Goal: Task Accomplishment & Management: Manage account settings

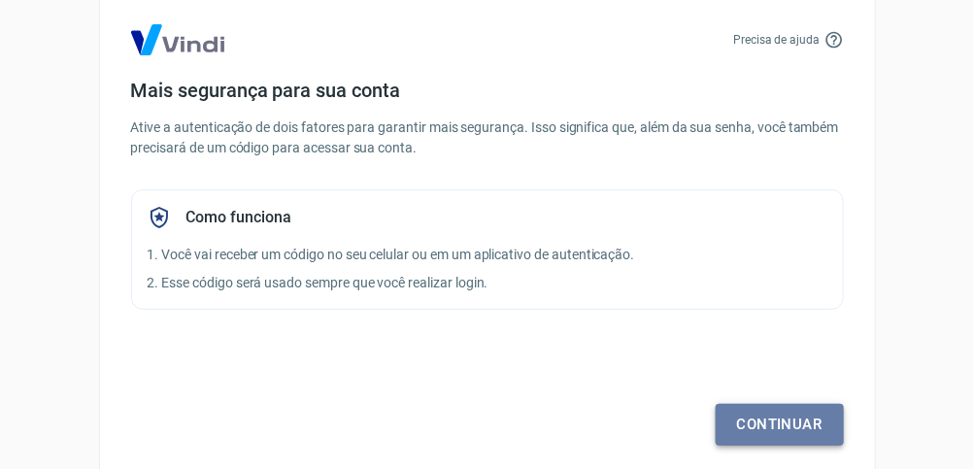
click at [759, 424] on link "Continuar" at bounding box center [780, 424] width 128 height 41
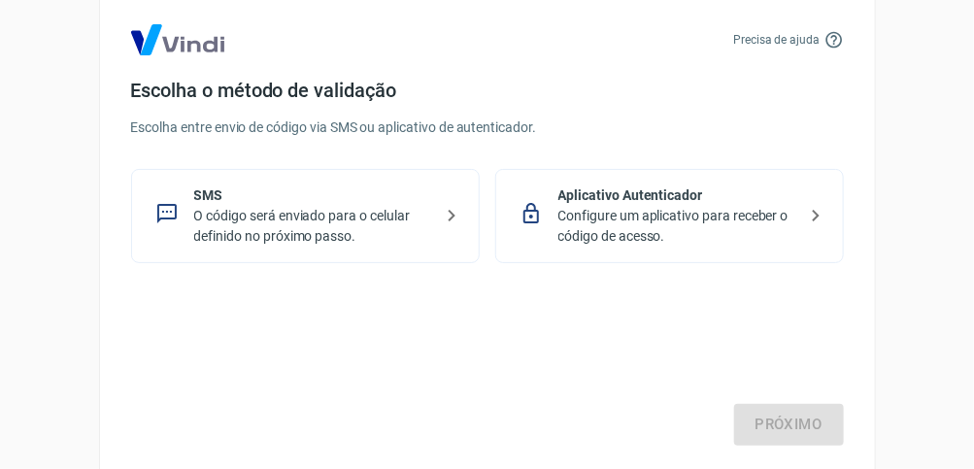
click at [639, 215] on p "Configure um aplicativo para receber o código de acesso." at bounding box center [677, 226] width 238 height 41
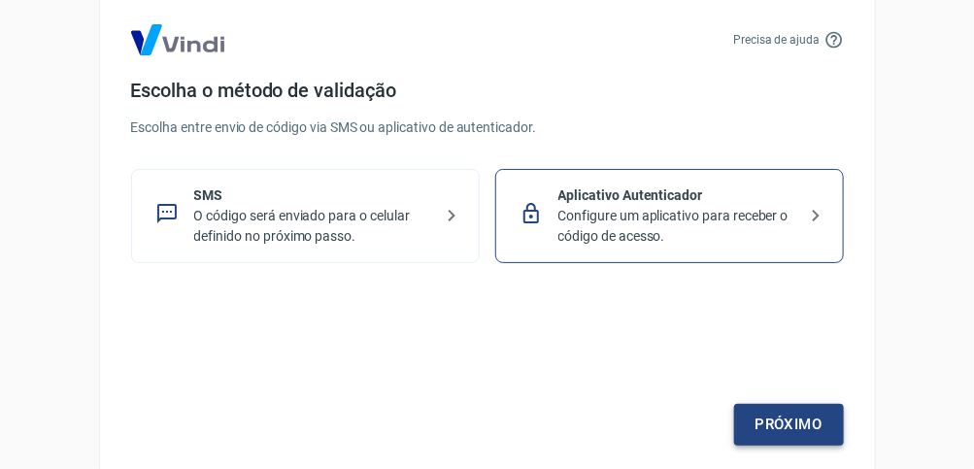
click at [780, 424] on link "Próximo" at bounding box center [789, 424] width 110 height 41
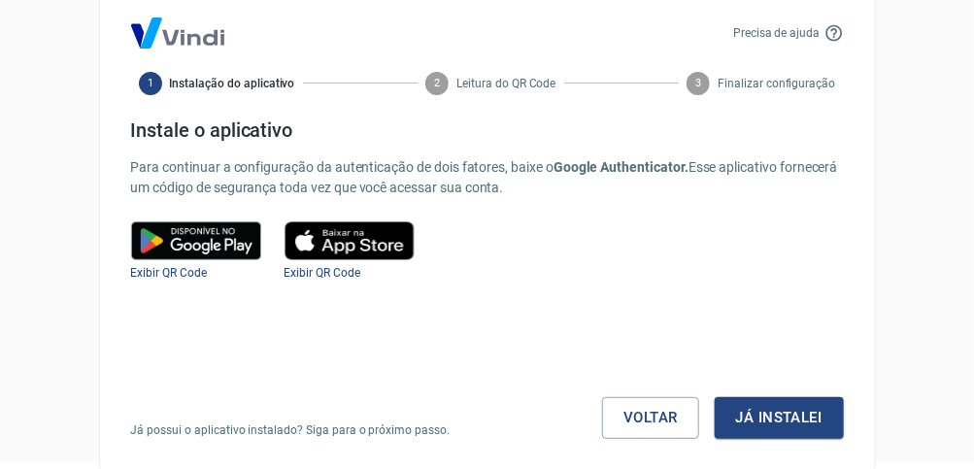
scroll to position [8, 0]
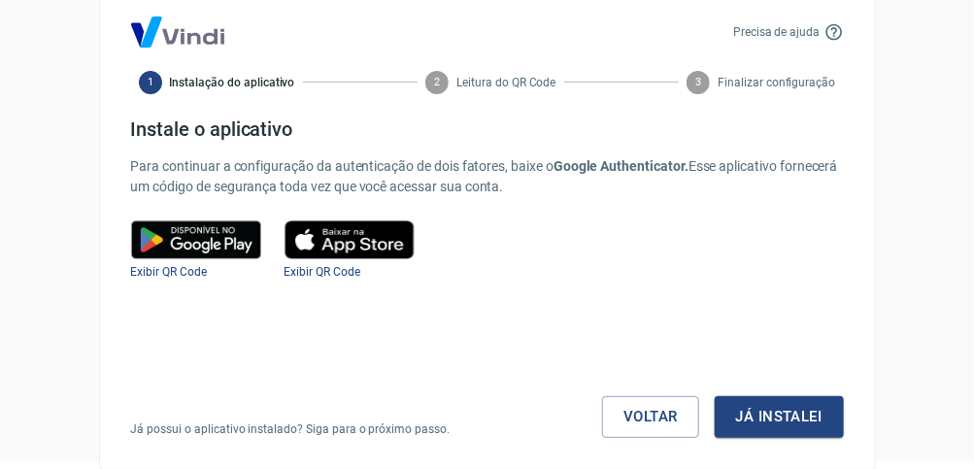
click at [181, 233] on img at bounding box center [196, 239] width 130 height 39
click at [142, 271] on span "Exibir QR Code" at bounding box center [169, 272] width 76 height 14
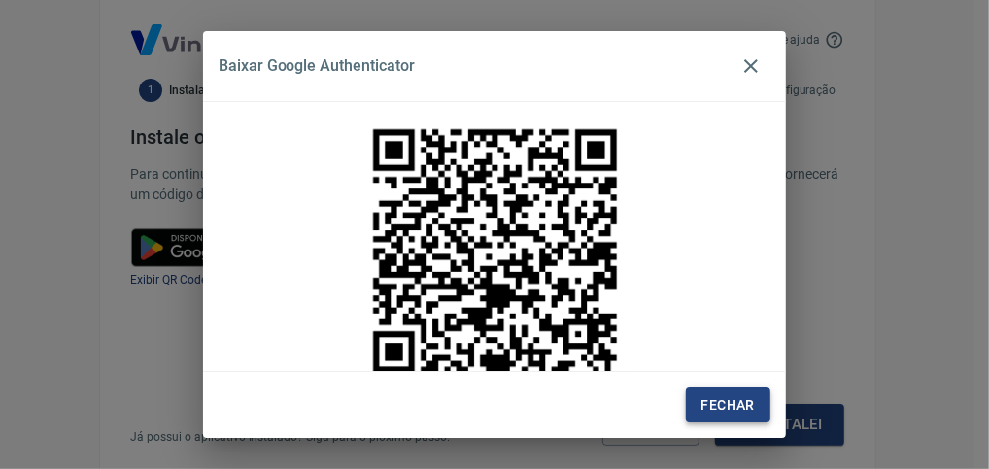
click at [730, 405] on button "Fechar" at bounding box center [728, 405] width 84 height 36
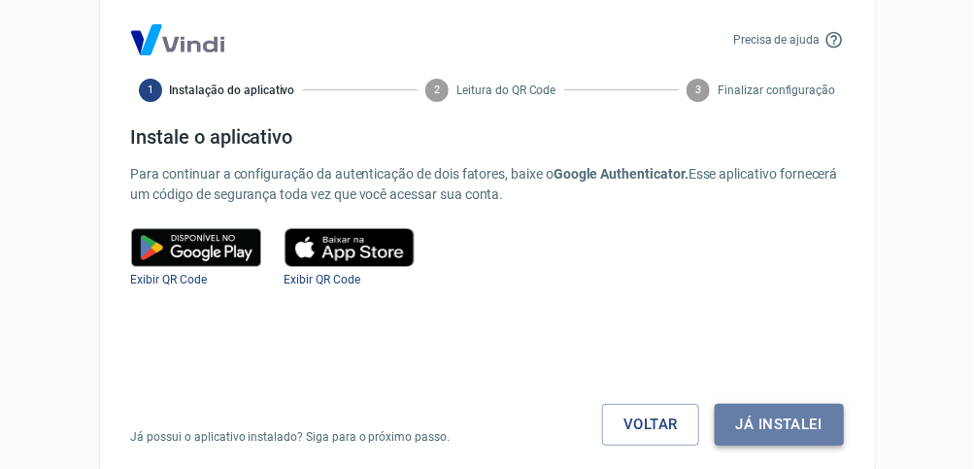
click at [798, 423] on button "Já instalei" at bounding box center [779, 424] width 129 height 41
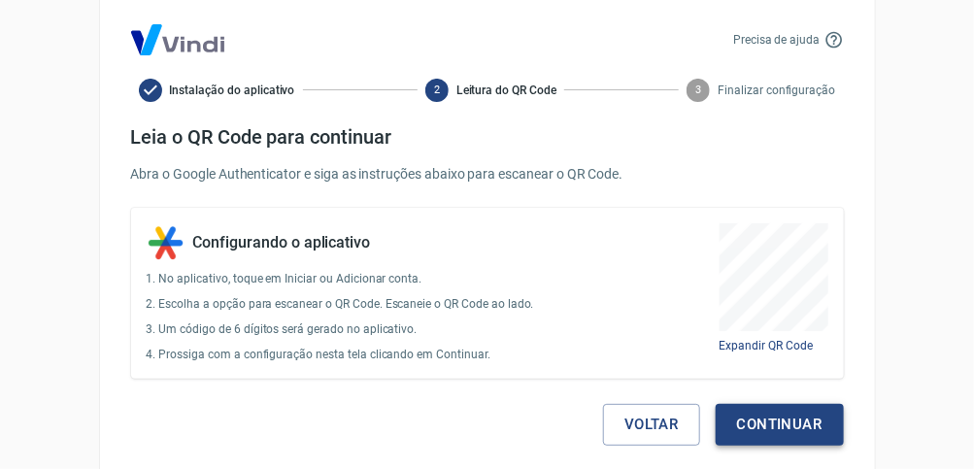
click at [790, 426] on button "Continuar" at bounding box center [780, 424] width 128 height 41
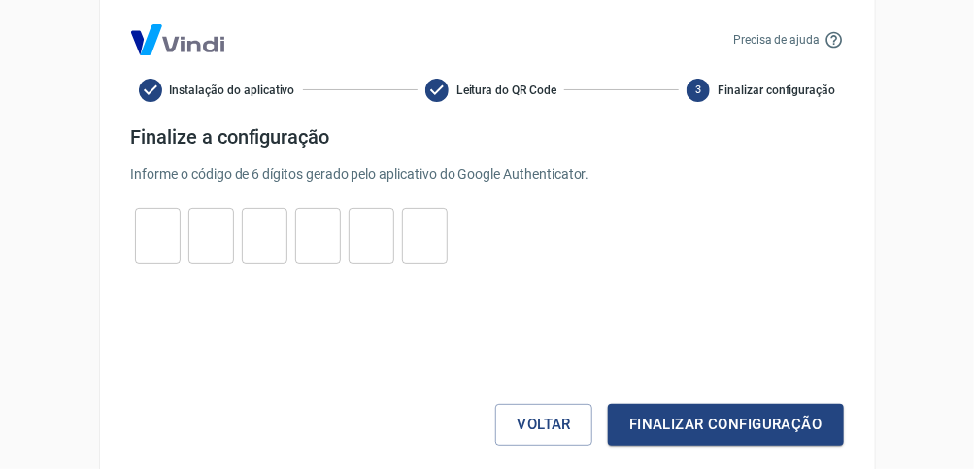
click at [149, 232] on input "tel" at bounding box center [158, 236] width 46 height 42
type input "0"
type input "6"
type input "3"
type input "1"
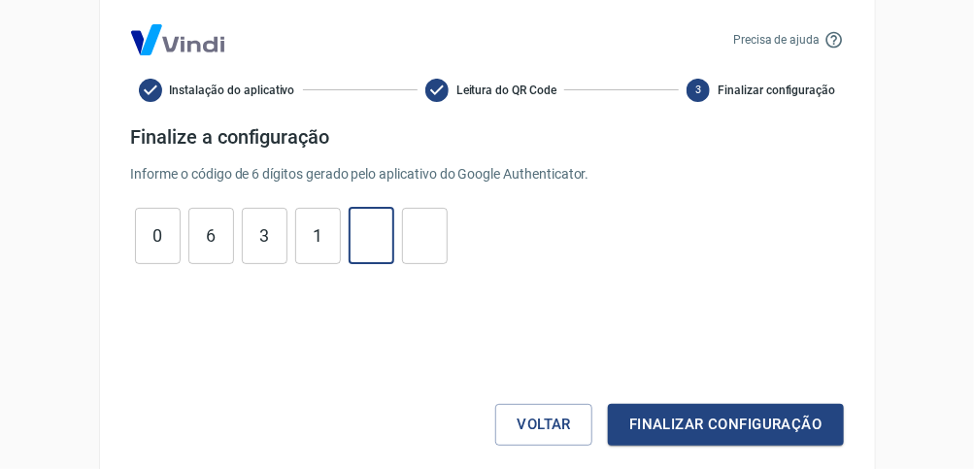
type input "5"
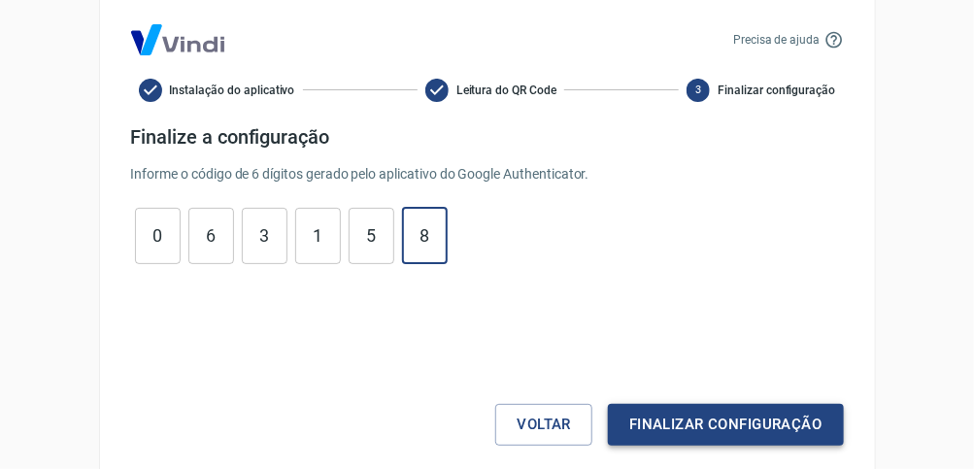
type input "8"
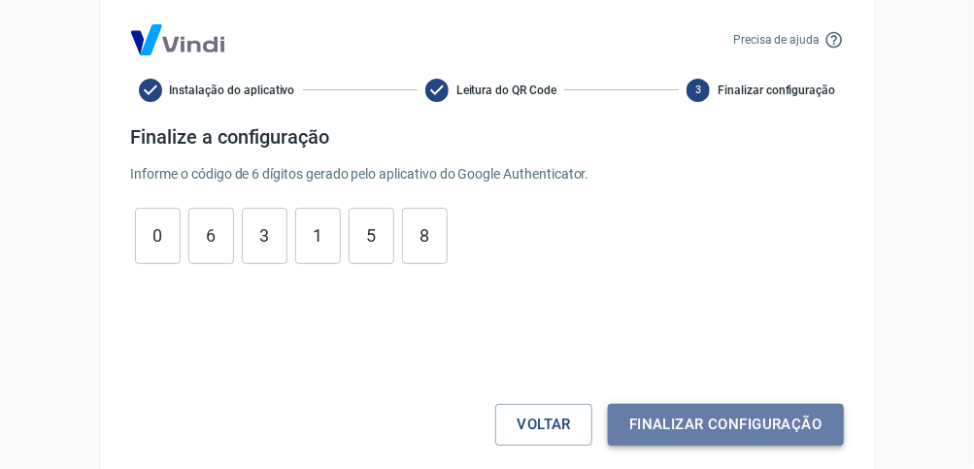
click at [751, 424] on button "Finalizar configuração" at bounding box center [725, 424] width 235 height 41
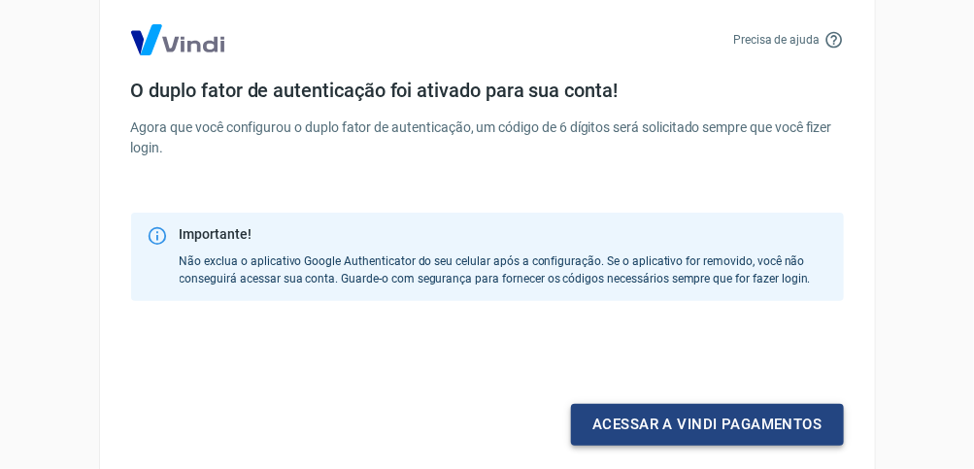
click at [736, 420] on link "Acessar a Vindi pagamentos" at bounding box center [707, 424] width 272 height 41
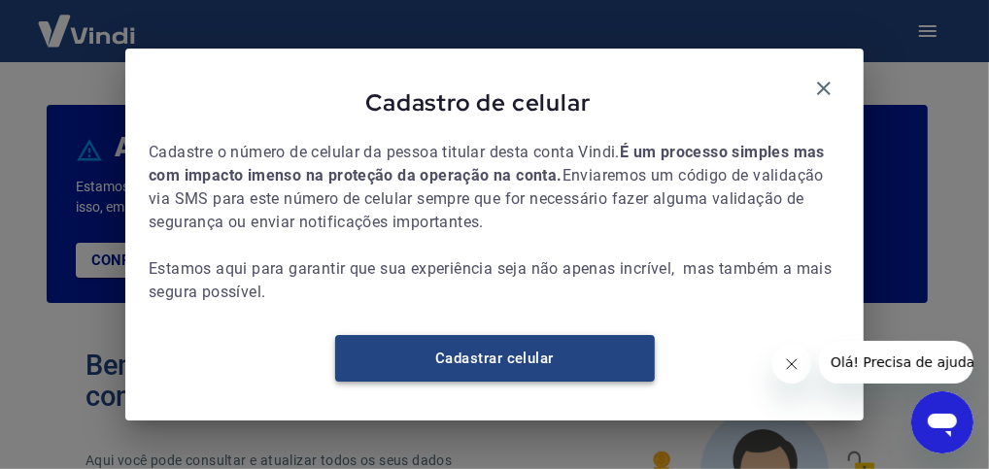
click at [459, 370] on link "Cadastrar celular" at bounding box center [494, 358] width 319 height 47
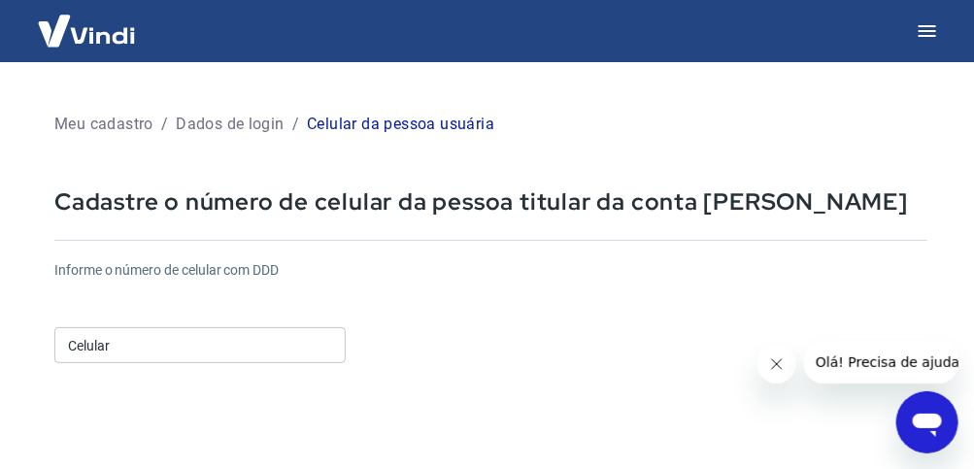
click at [336, 223] on div "Meu cadastro / Dados de login / Celular da pessoa usuária Cadastre o número de …" at bounding box center [491, 460] width 920 height 751
click at [341, 210] on p "Cadastre o número de celular da pessoa titular da conta [PERSON_NAME]" at bounding box center [490, 201] width 873 height 30
click at [118, 350] on input "Celular" at bounding box center [199, 345] width 291 height 36
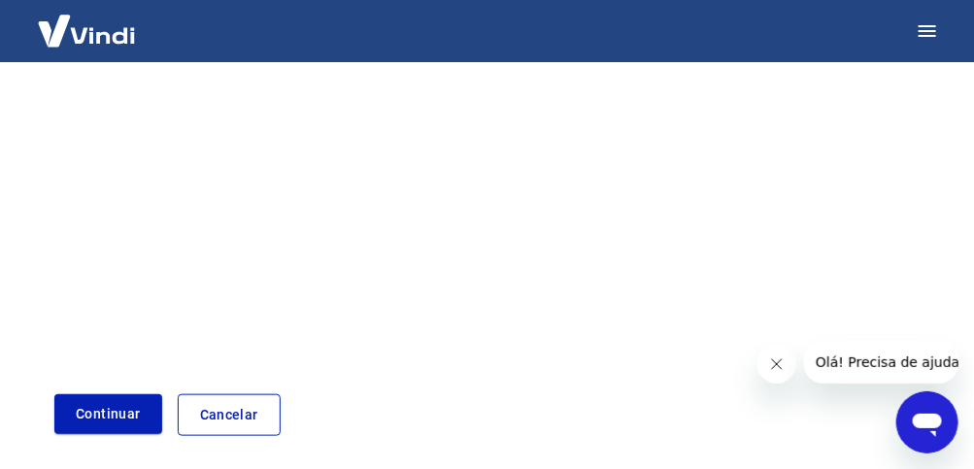
scroll to position [448, 0]
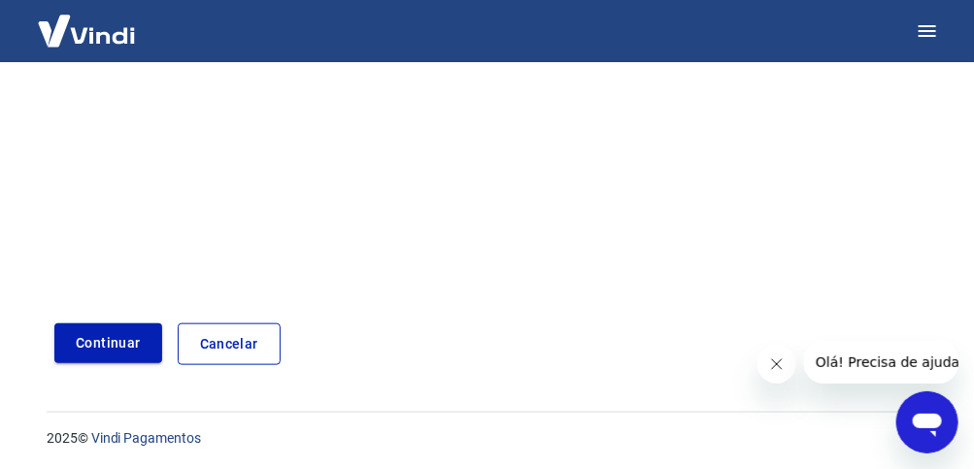
type input "(11) 97670-2222"
click at [91, 340] on button "Continuar" at bounding box center [108, 343] width 108 height 40
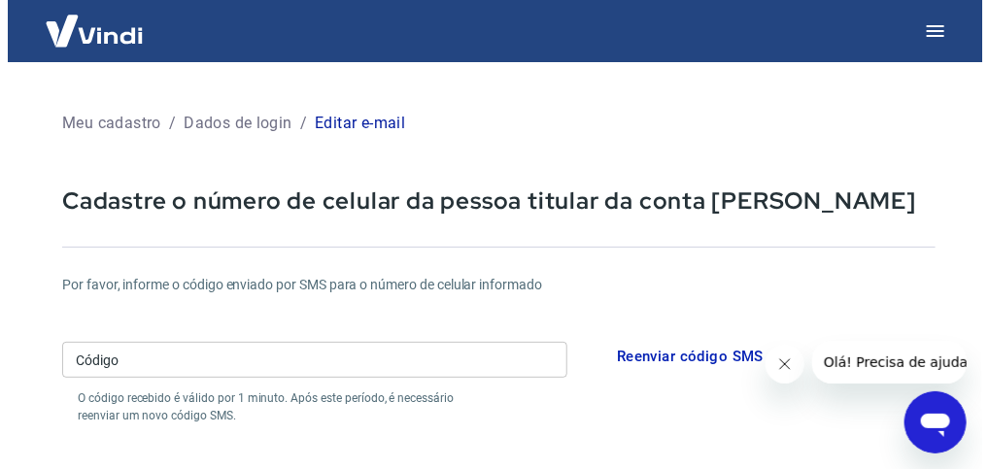
scroll to position [97, 0]
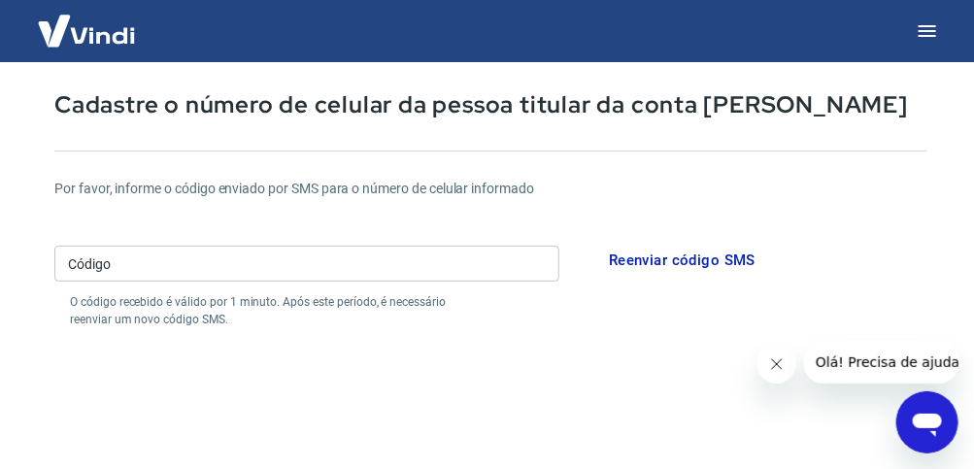
click at [670, 261] on button "Reenviar código SMS" at bounding box center [682, 260] width 168 height 41
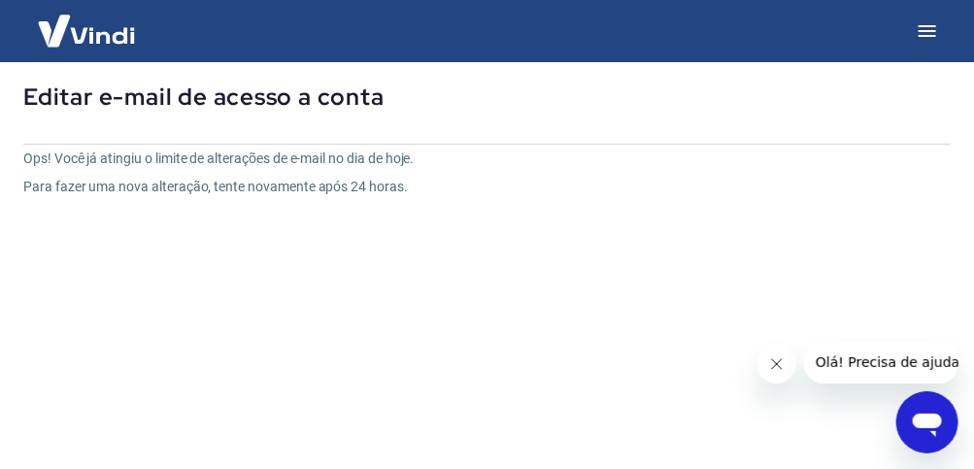
click at [777, 364] on icon "Fechar mensagem da empresa" at bounding box center [776, 363] width 10 height 10
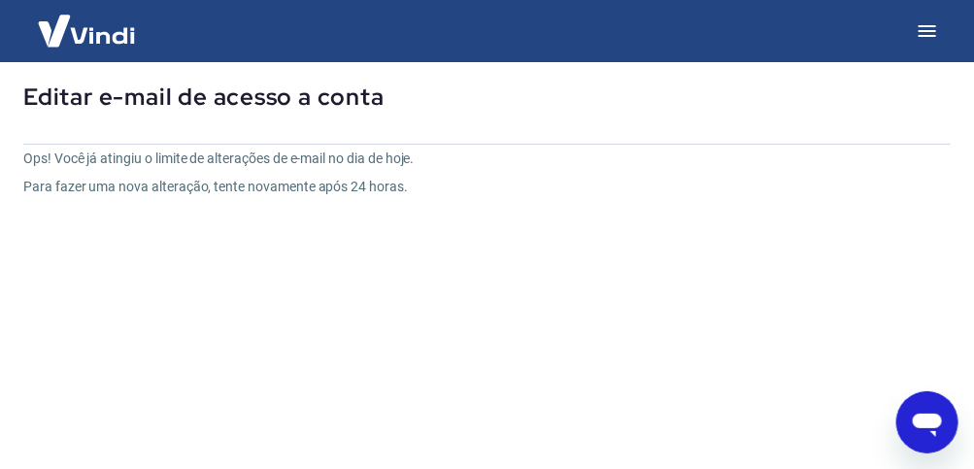
click at [852, 112] on p "Editar e-mail de acesso a conta" at bounding box center [486, 97] width 927 height 31
click at [925, 33] on icon "button" at bounding box center [927, 30] width 23 height 23
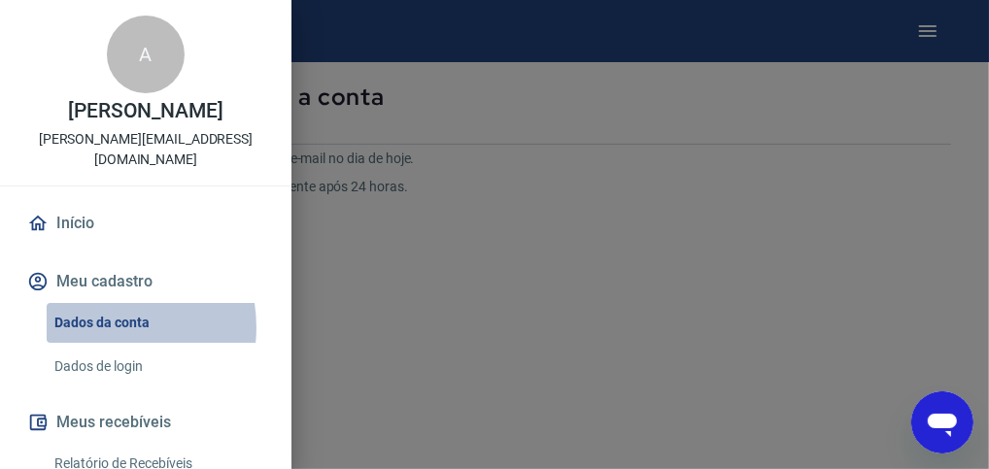
click at [99, 306] on link "Dados da conta" at bounding box center [157, 323] width 221 height 40
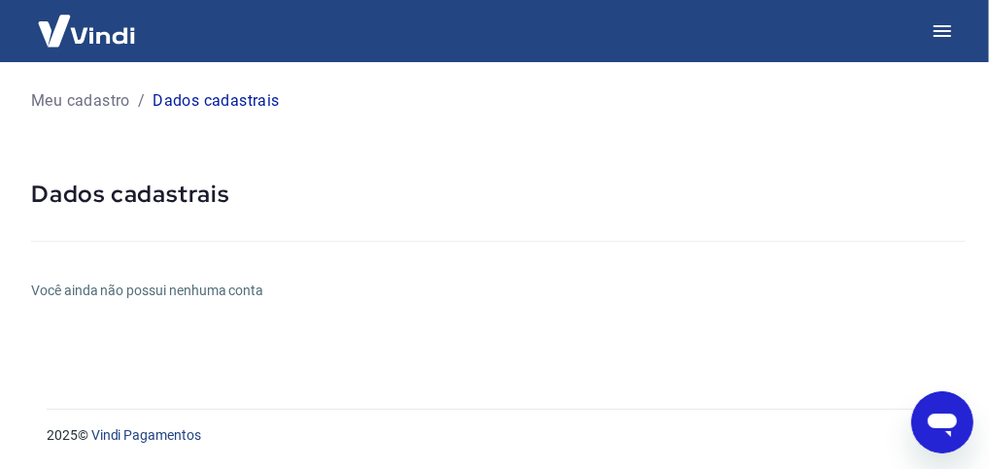
click at [363, 271] on div "Meu cadastro / Dados cadastrais Dados cadastrais Você ainda não possui nenhuma …" at bounding box center [498, 223] width 981 height 323
drag, startPoint x: 221, startPoint y: 271, endPoint x: 221, endPoint y: 165, distance: 105.9
click at [221, 267] on div "Meu cadastro / Dados cadastrais Dados cadastrais Você ainda não possui nenhuma …" at bounding box center [498, 223] width 981 height 323
click at [99, 96] on p "Meu cadastro" at bounding box center [80, 100] width 99 height 23
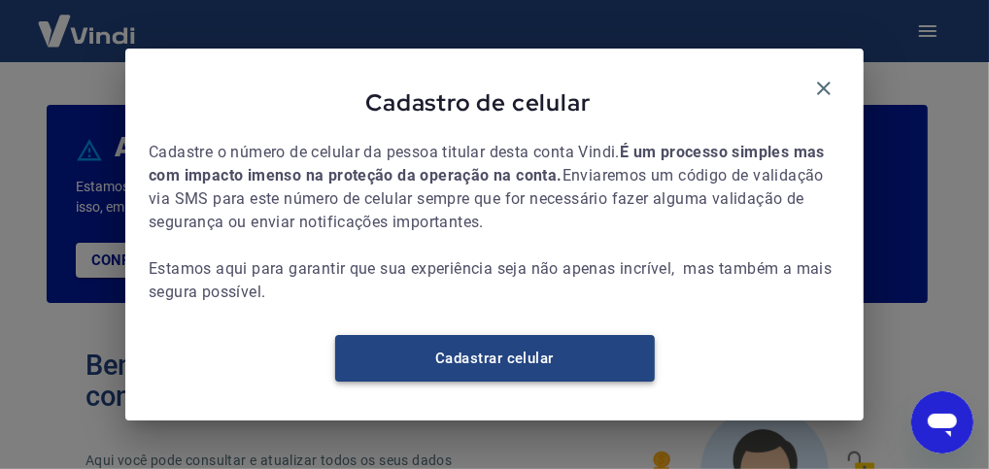
click at [498, 370] on link "Cadastrar celular" at bounding box center [494, 358] width 319 height 47
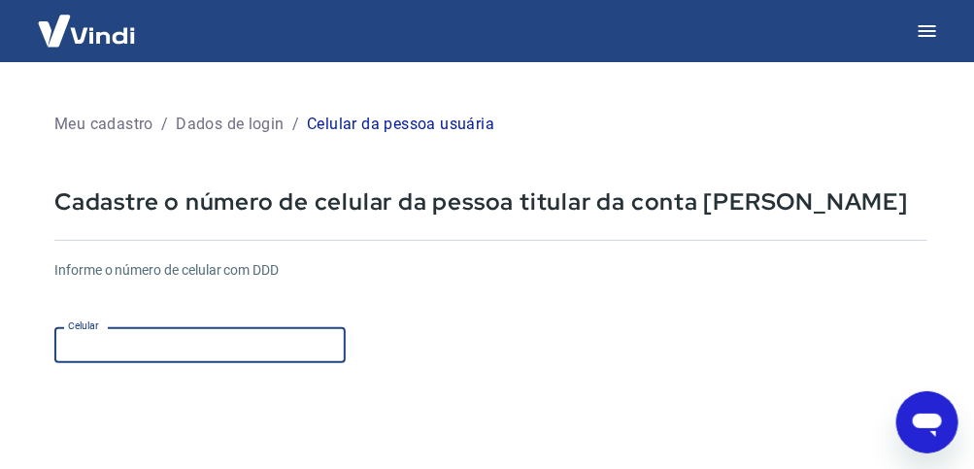
click at [146, 353] on input "Celular" at bounding box center [199, 345] width 291 height 36
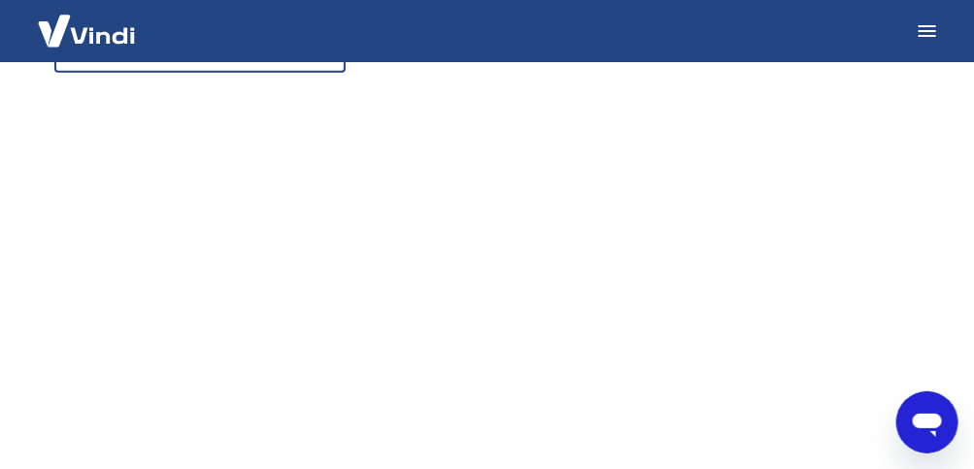
scroll to position [388, 0]
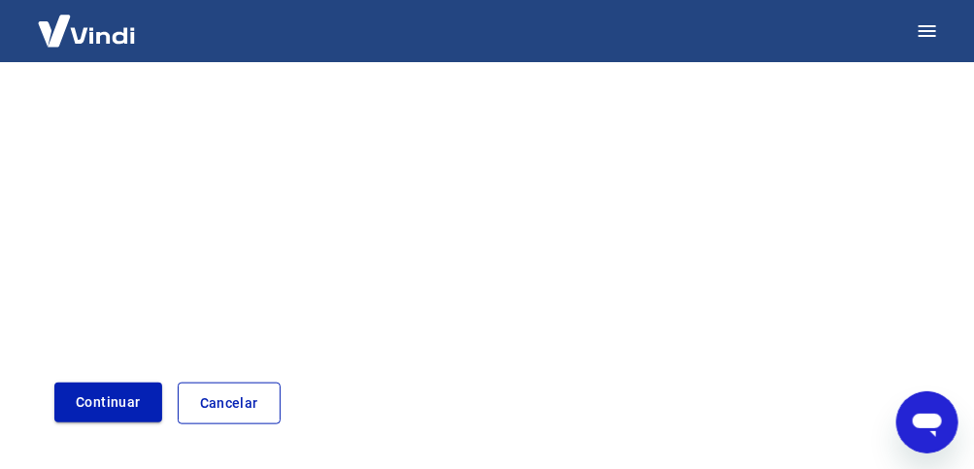
type input "[PHONE_NUMBER]"
click at [94, 401] on button "Continuar" at bounding box center [108, 403] width 108 height 40
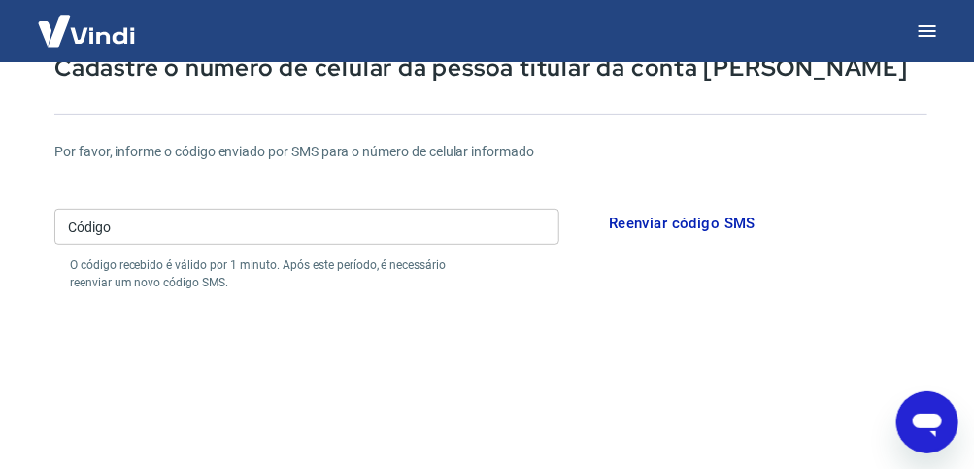
scroll to position [37, 0]
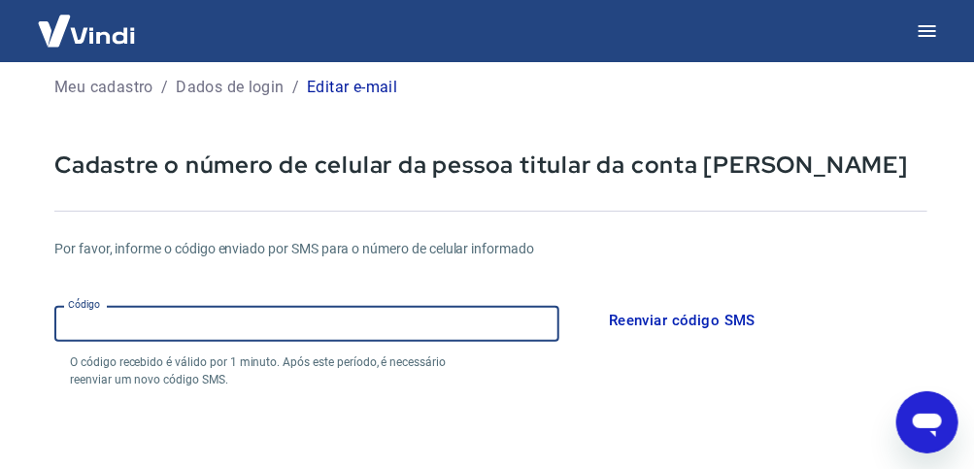
click at [190, 319] on input "Código" at bounding box center [306, 324] width 505 height 36
click at [669, 320] on button "Reenviar código SMS" at bounding box center [682, 320] width 168 height 41
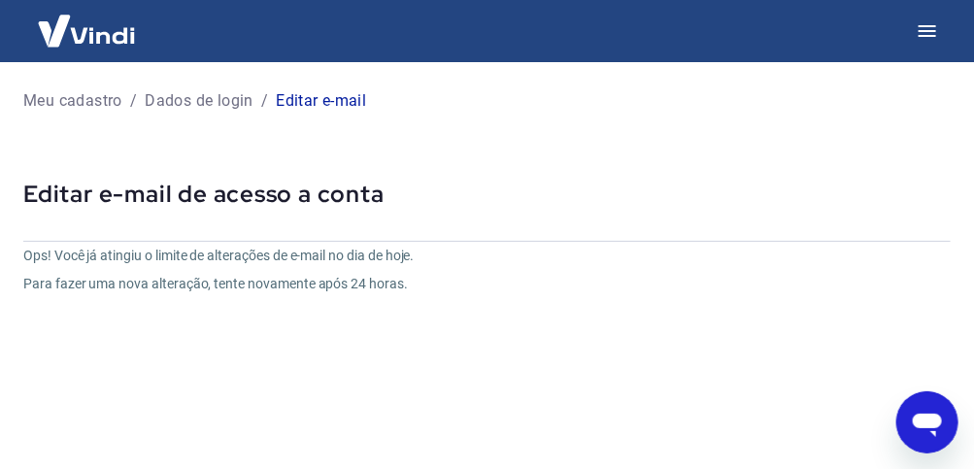
click at [203, 106] on p "Dados de login" at bounding box center [199, 100] width 109 height 23
click at [206, 100] on p "Dados de login" at bounding box center [199, 100] width 109 height 23
click at [77, 107] on p "Meu cadastro" at bounding box center [72, 100] width 99 height 23
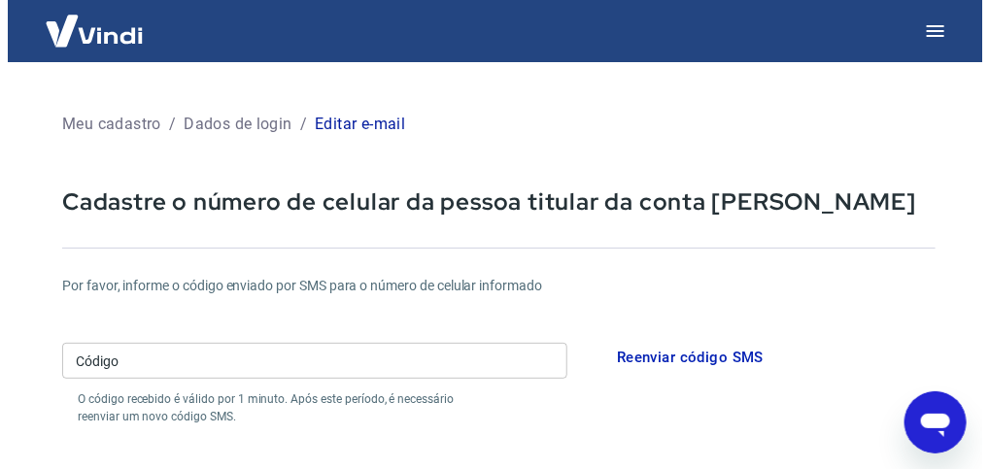
scroll to position [37, 0]
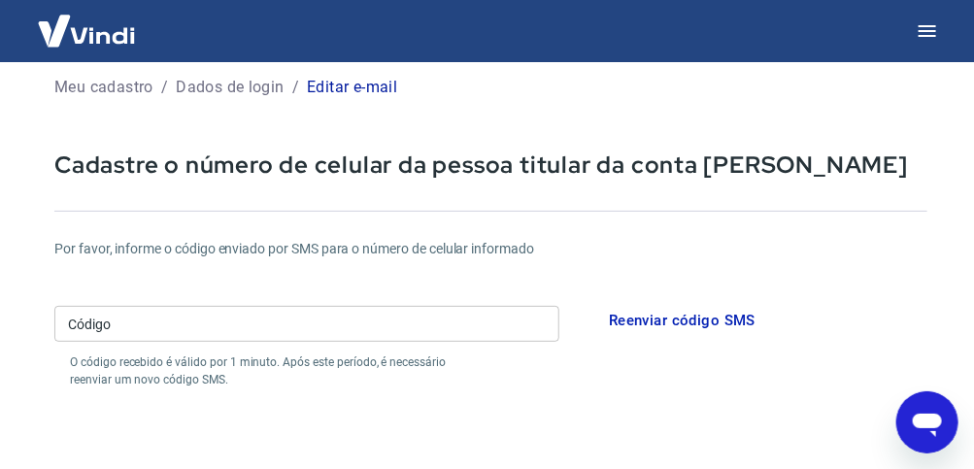
click at [663, 320] on button "Reenviar código SMS" at bounding box center [682, 320] width 168 height 41
click at [928, 25] on icon "button" at bounding box center [927, 31] width 17 height 12
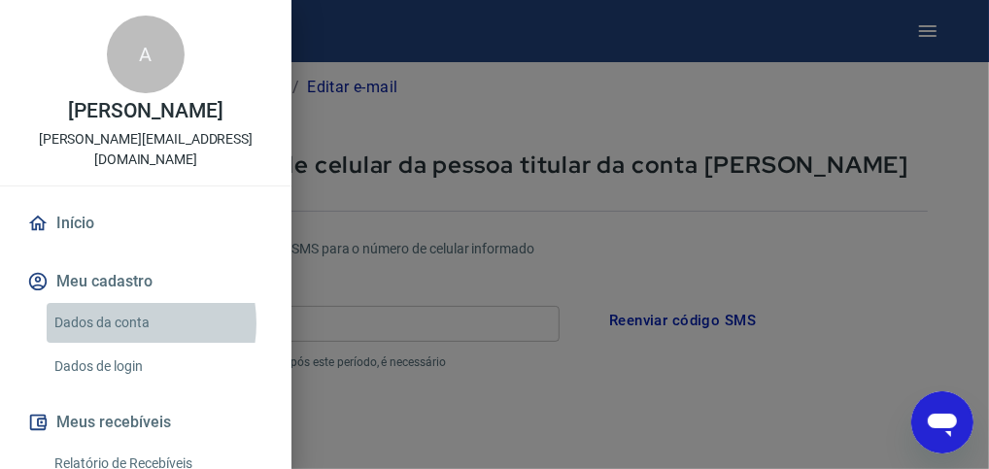
click at [118, 303] on link "Dados da conta" at bounding box center [157, 323] width 221 height 40
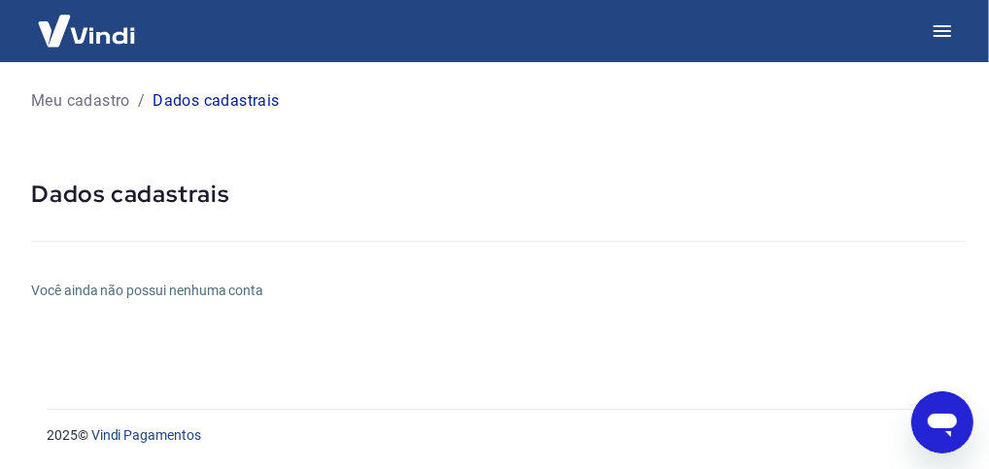
click at [204, 301] on div "Meu cadastro / Dados cadastrais Dados cadastrais Você ainda não possui nenhuma …" at bounding box center [498, 223] width 981 height 323
click at [96, 99] on p "Meu cadastro" at bounding box center [80, 100] width 99 height 23
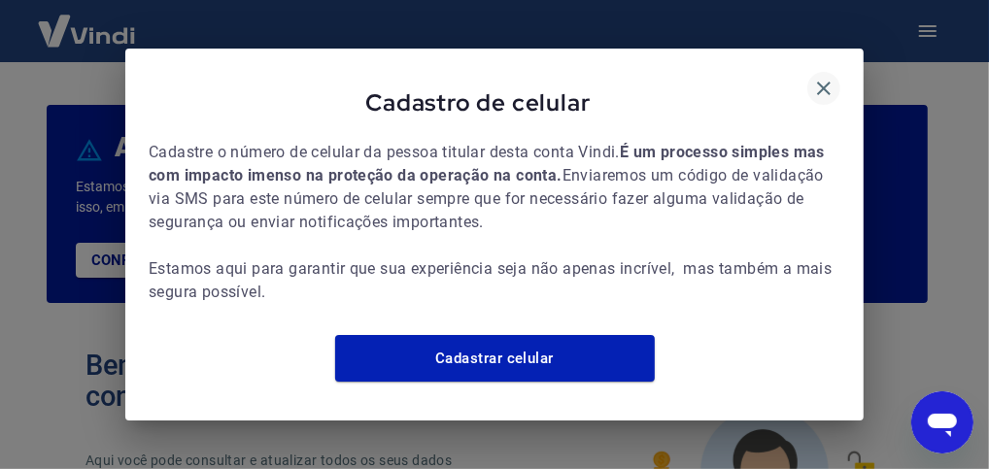
click at [824, 77] on icon "button" at bounding box center [823, 88] width 23 height 23
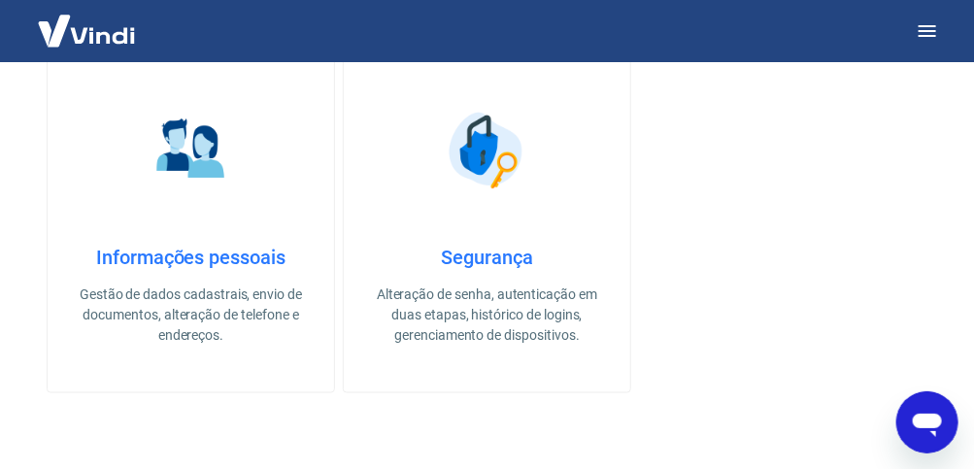
scroll to position [428, 0]
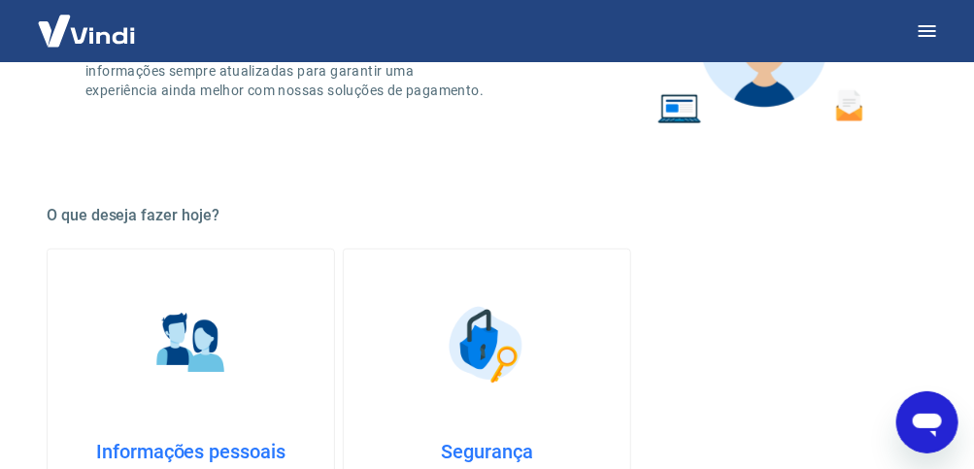
click at [166, 340] on img at bounding box center [191, 344] width 97 height 97
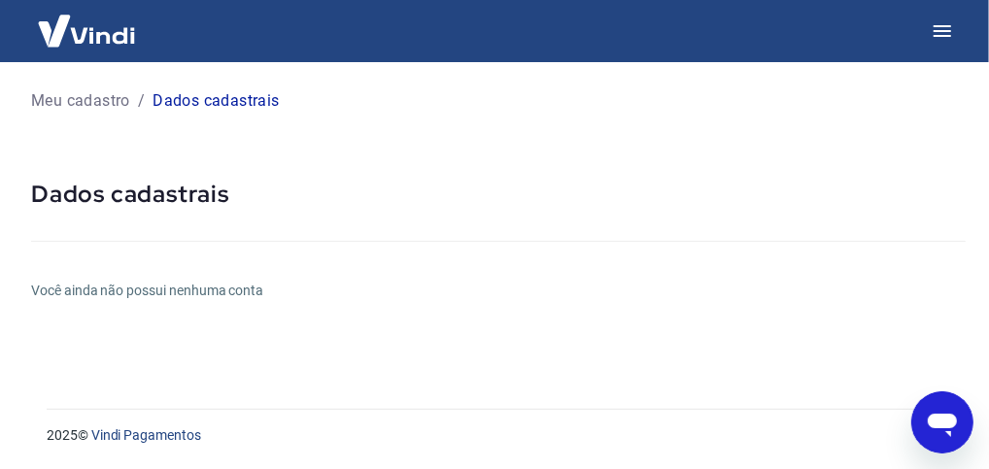
click at [188, 286] on h6 "Você ainda não possui nenhuma conta" at bounding box center [498, 291] width 934 height 20
click at [934, 30] on icon "button" at bounding box center [941, 31] width 17 height 12
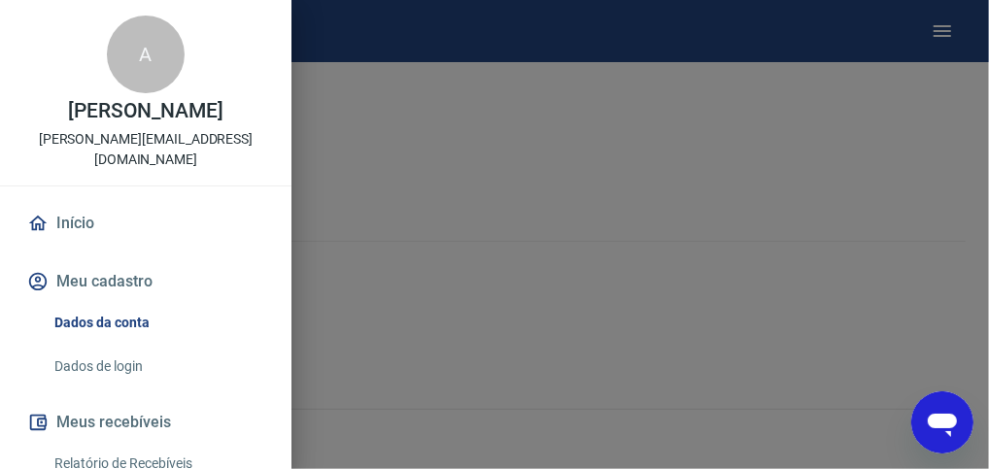
click at [113, 304] on link "Dados da conta" at bounding box center [157, 323] width 221 height 40
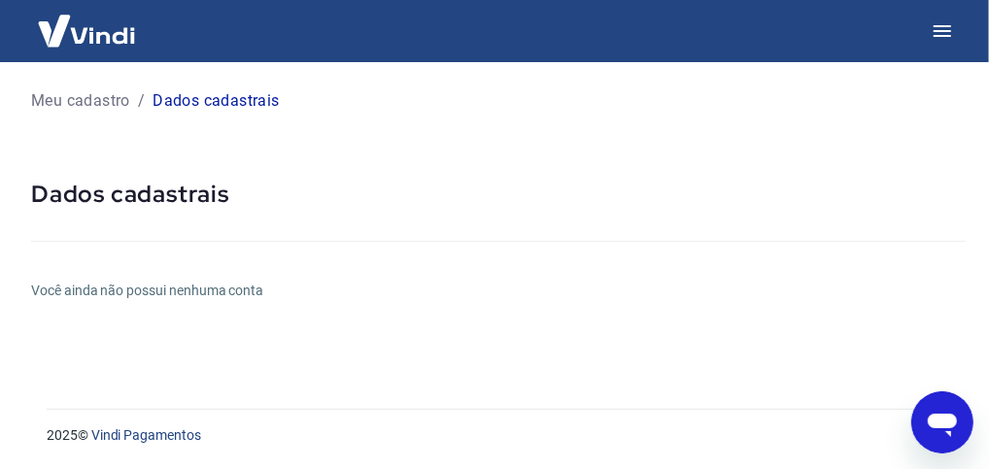
drag, startPoint x: 221, startPoint y: 289, endPoint x: 330, endPoint y: 286, distance: 108.8
click at [222, 289] on h6 "Você ainda não possui nenhuma conta" at bounding box center [498, 291] width 934 height 20
drag, startPoint x: 275, startPoint y: 286, endPoint x: 285, endPoint y: 273, distance: 15.9
click at [276, 286] on h6 "Você ainda não possui nenhuma conta" at bounding box center [498, 291] width 934 height 20
click at [936, 28] on icon "button" at bounding box center [941, 30] width 23 height 23
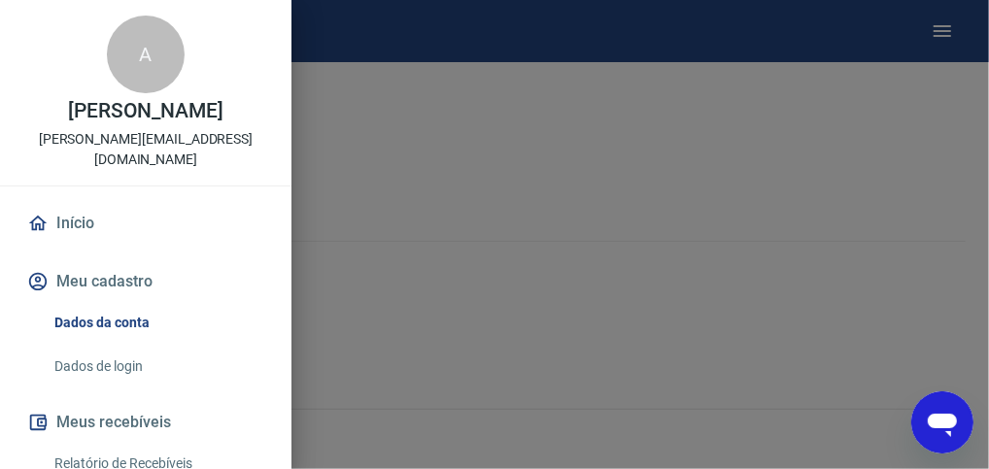
click at [135, 67] on div "A" at bounding box center [146, 55] width 78 height 78
click at [79, 202] on link "Início" at bounding box center [145, 223] width 245 height 43
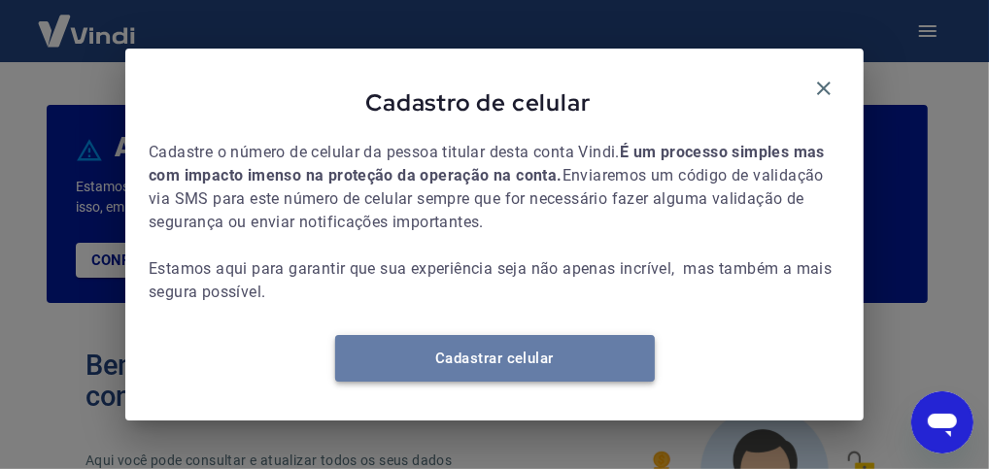
click at [519, 362] on link "Cadastrar celular" at bounding box center [494, 358] width 319 height 47
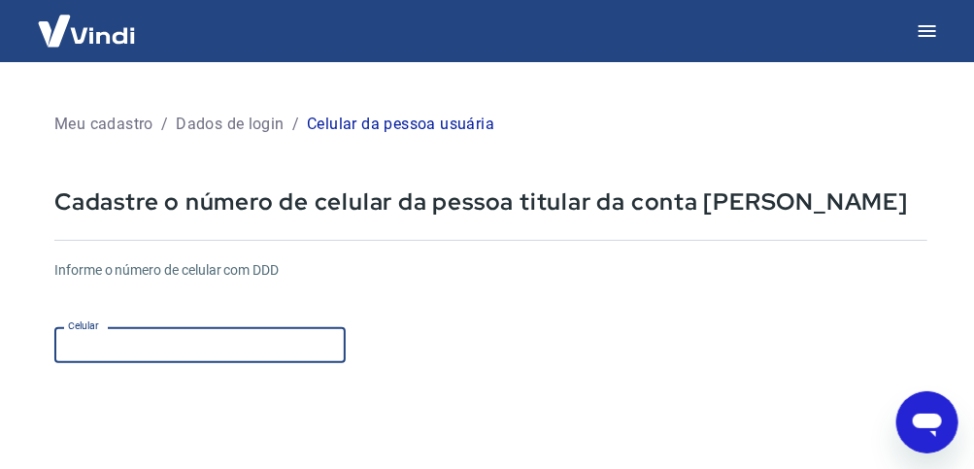
click at [151, 344] on input "Celular" at bounding box center [199, 345] width 291 height 36
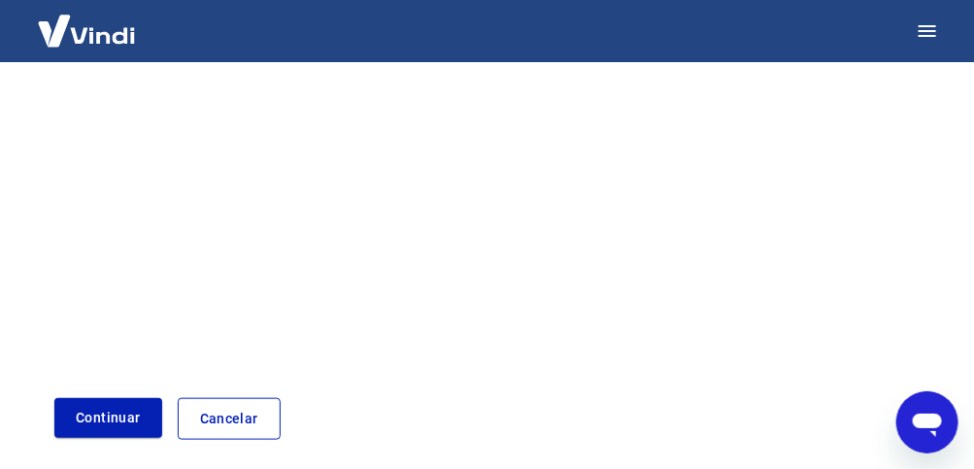
scroll to position [388, 0]
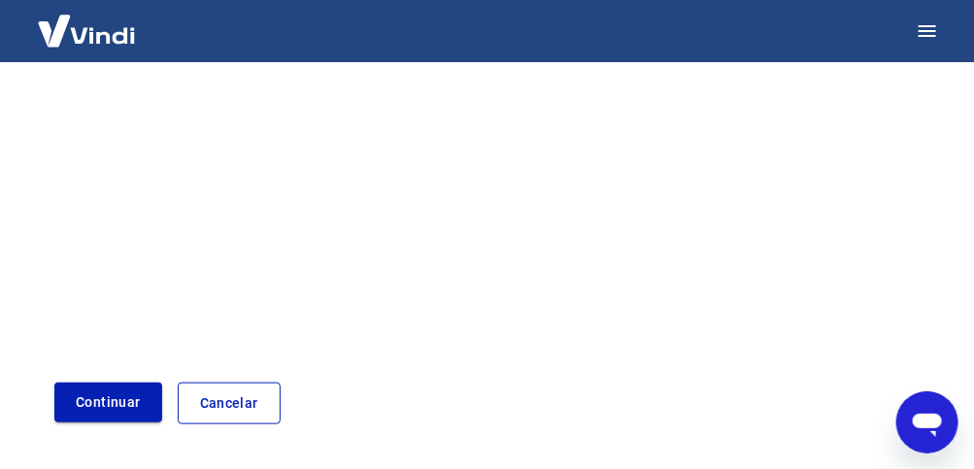
type input "(11) 97670-2222"
click at [106, 398] on button "Continuar" at bounding box center [108, 403] width 108 height 40
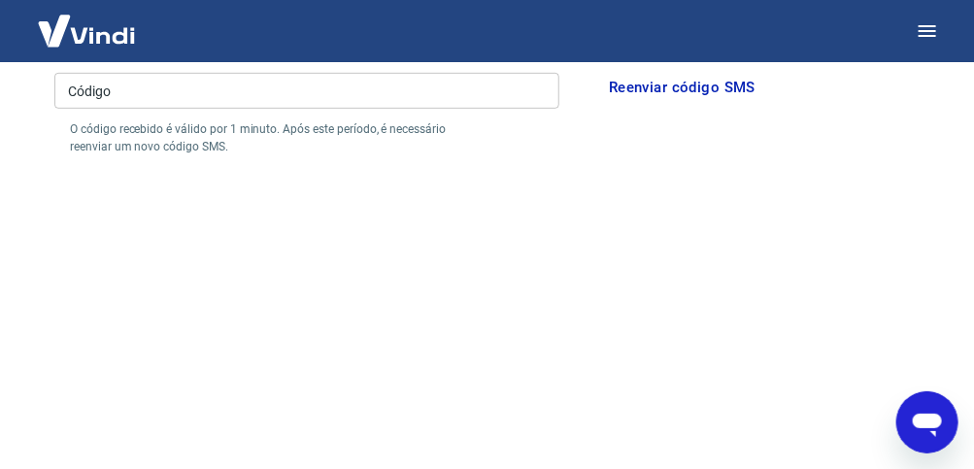
scroll to position [134, 0]
